Goal: Transaction & Acquisition: Book appointment/travel/reservation

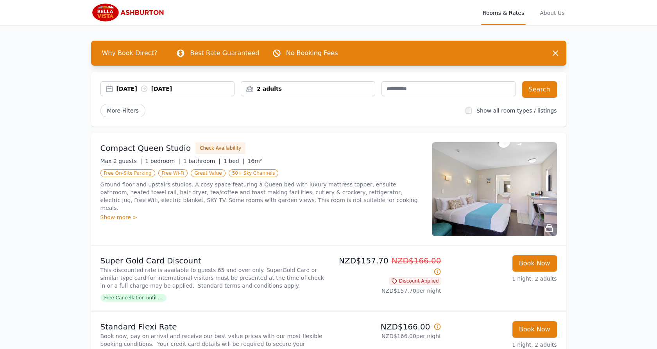
click at [283, 88] on div "2 adults" at bounding box center [308, 89] width 134 height 8
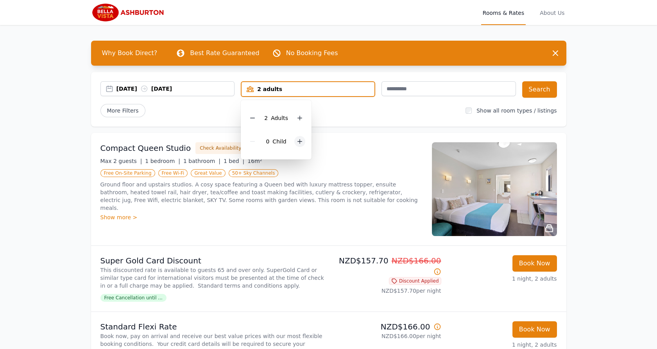
click at [298, 141] on icon at bounding box center [299, 141] width 6 height 6
click at [298, 141] on div "2 Child ren" at bounding box center [279, 141] width 64 height 23
click at [305, 141] on icon at bounding box center [305, 141] width 6 height 6
click at [540, 87] on button "Search" at bounding box center [539, 89] width 35 height 16
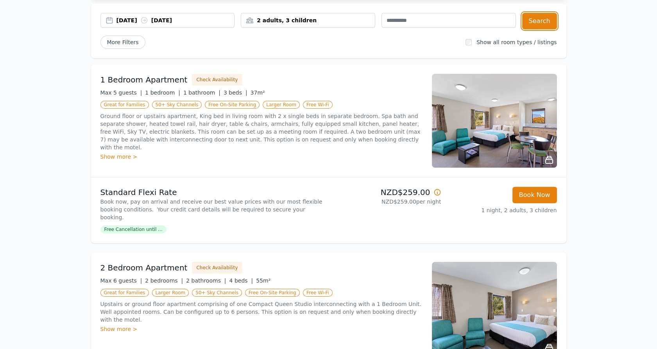
scroll to position [67, 0]
